Goal: Register for event/course

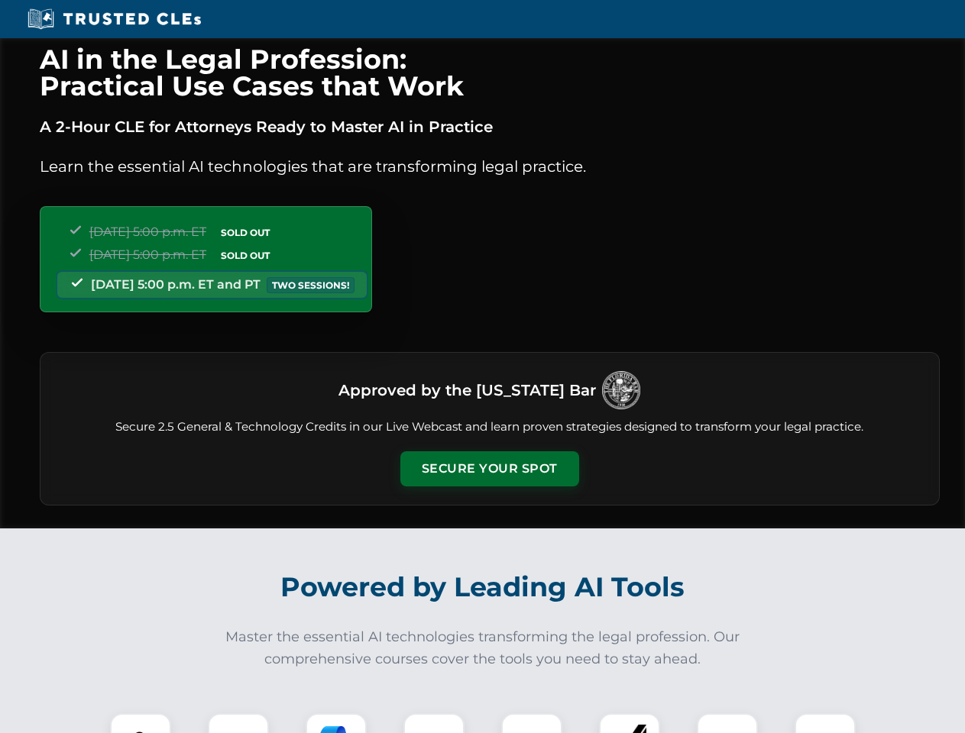
click at [489, 469] on button "Secure Your Spot" at bounding box center [489, 468] width 179 height 35
click at [141, 723] on img at bounding box center [140, 744] width 44 height 44
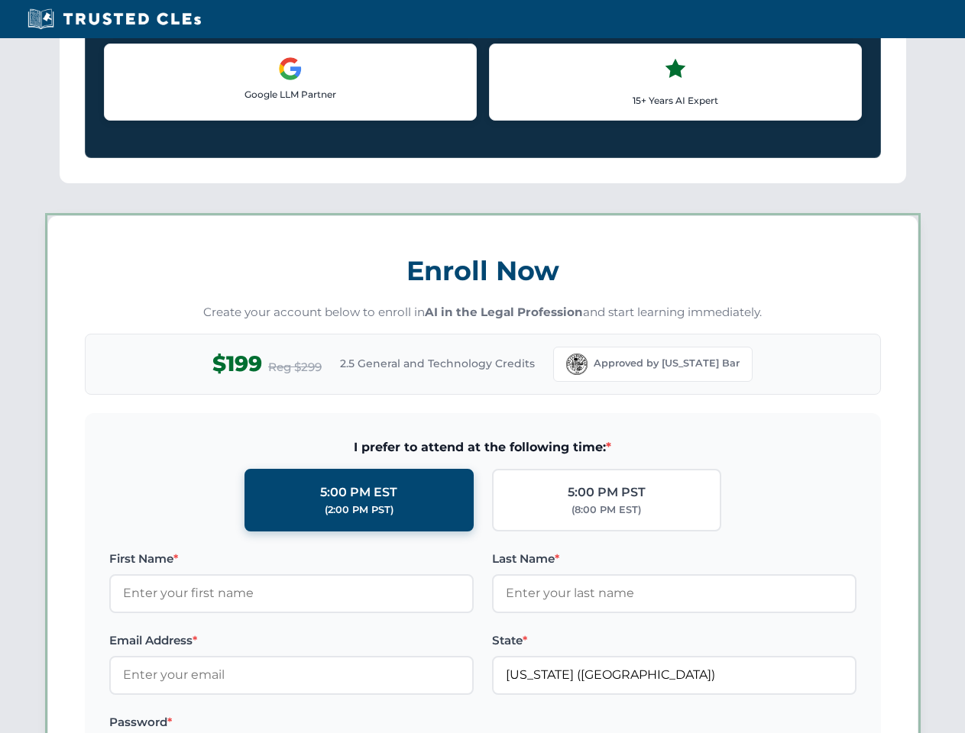
click at [336, 723] on label "Password *" at bounding box center [291, 722] width 364 height 18
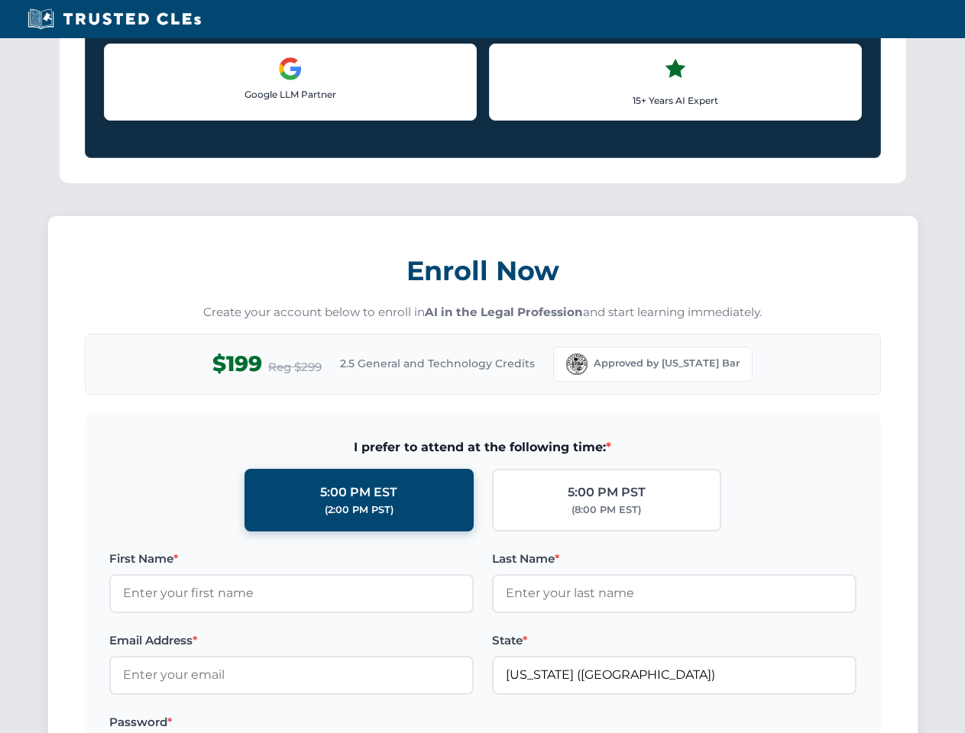
scroll to position [1499, 0]
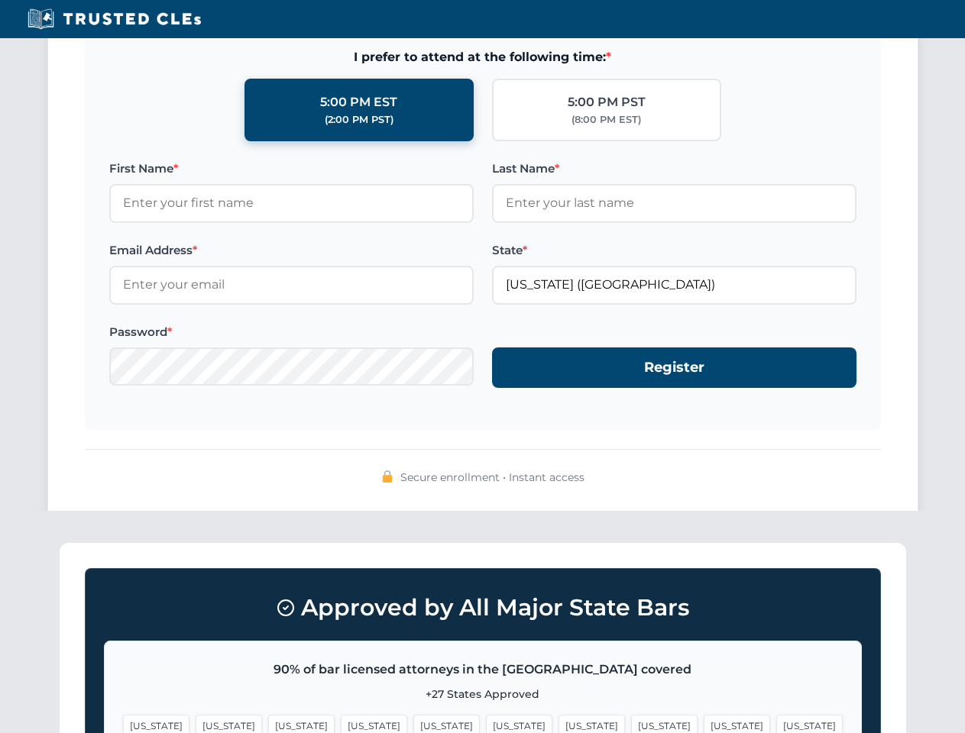
click at [704, 723] on span "[US_STATE]" at bounding box center [737, 726] width 66 height 22
